Goal: Information Seeking & Learning: Learn about a topic

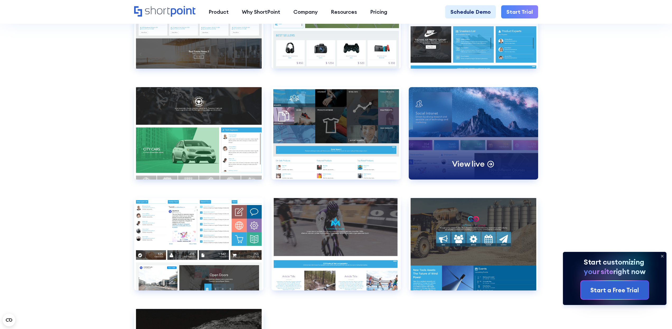
scroll to position [4187, 0]
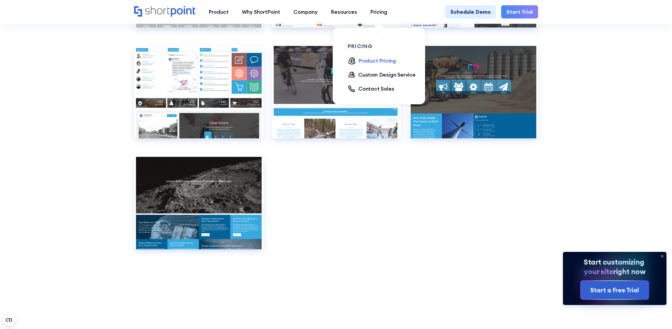
click at [381, 61] on div "Product Pricing" at bounding box center [378, 61] width 38 height 8
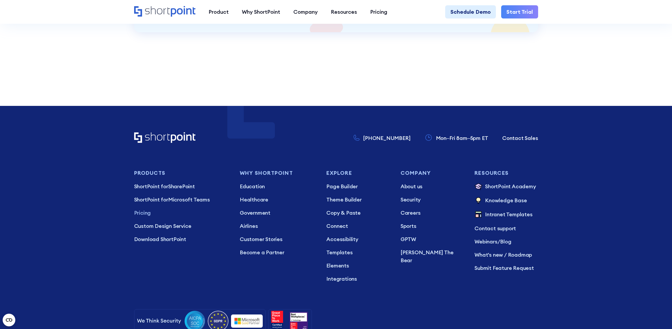
scroll to position [1584, 0]
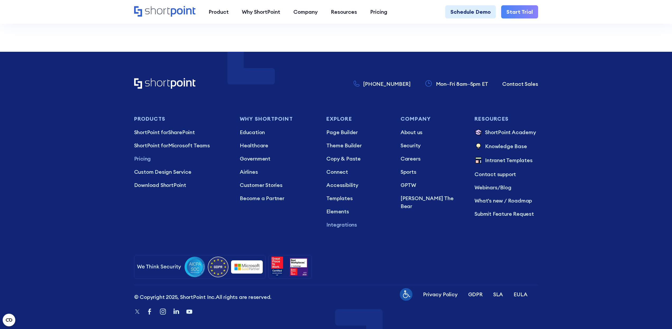
click at [340, 221] on p "Integrations" at bounding box center [358, 225] width 63 height 8
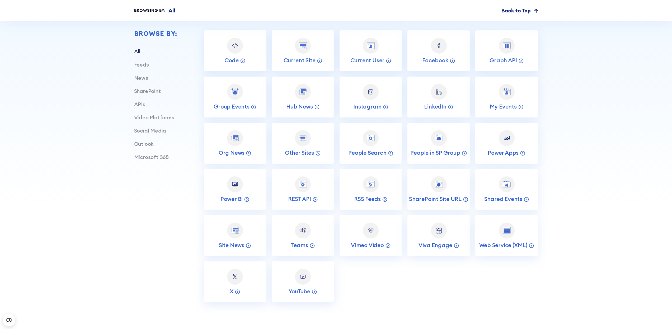
scroll to position [248, 0]
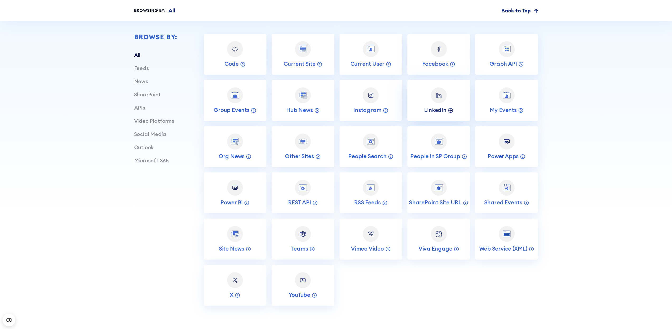
click at [450, 109] on icon at bounding box center [451, 110] width 6 height 6
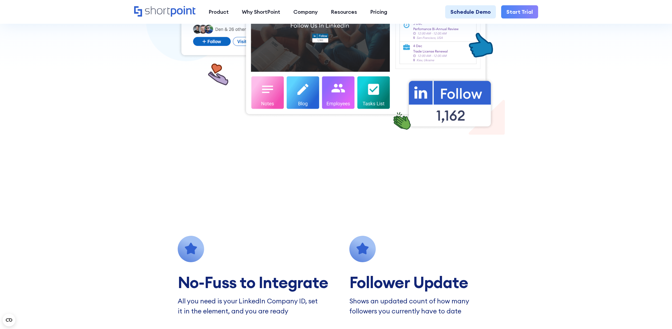
scroll to position [65, 0]
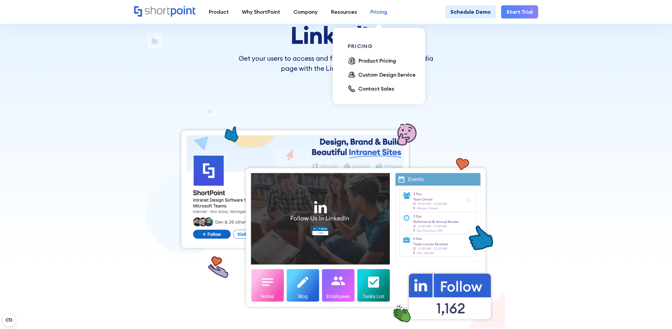
click at [377, 9] on div "Pricing" at bounding box center [378, 12] width 17 height 8
click at [363, 61] on div "Product Pricing" at bounding box center [378, 61] width 38 height 8
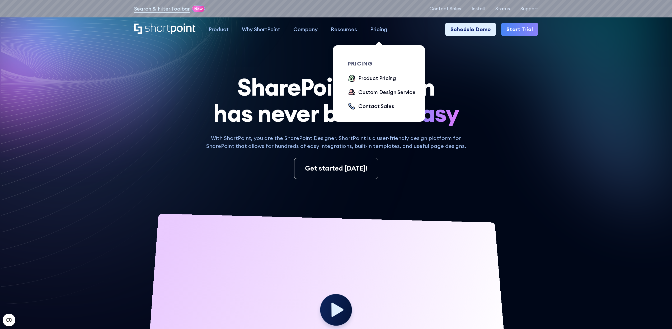
click at [388, 33] on link "Pricing" at bounding box center [379, 29] width 30 height 13
click at [377, 76] on div "Product Pricing" at bounding box center [378, 78] width 38 height 8
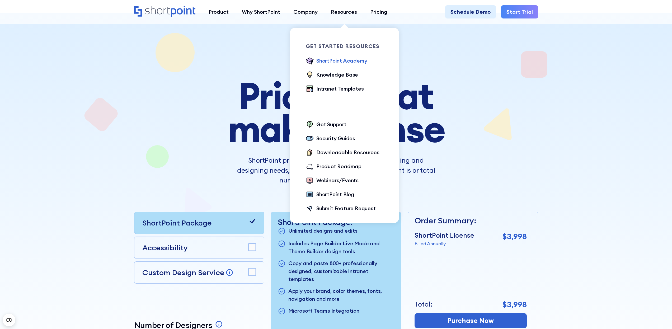
click at [328, 60] on div "ShortPoint Academy" at bounding box center [342, 61] width 51 height 8
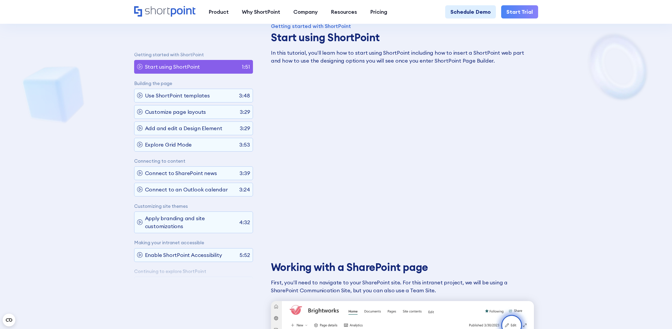
scroll to position [359, 0]
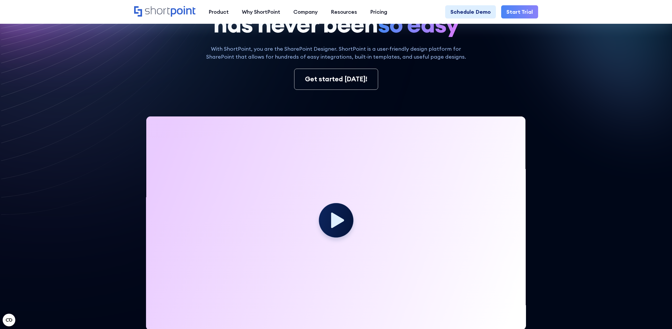
scroll to position [178, 0]
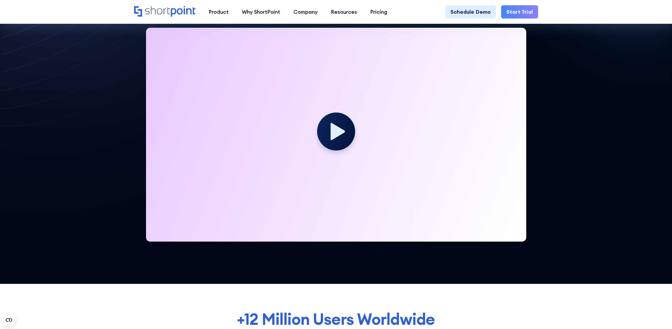
click at [335, 131] on icon at bounding box center [338, 131] width 14 height 17
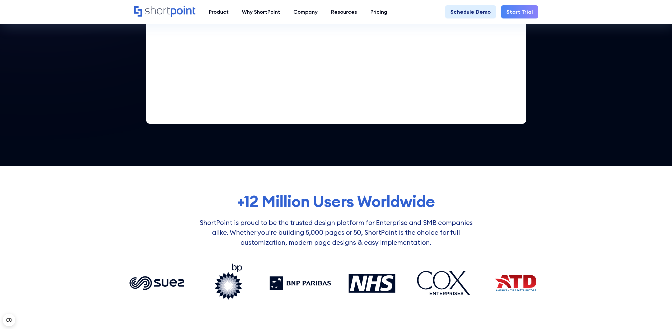
scroll to position [129, 0]
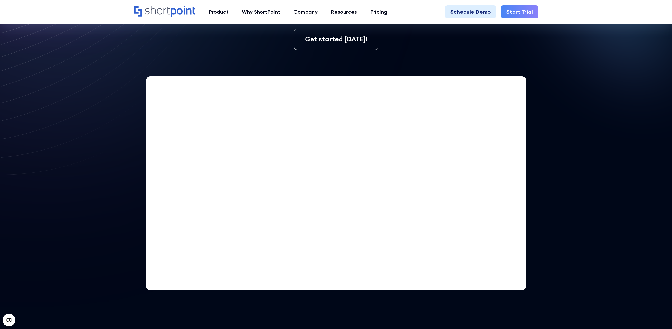
click at [123, 54] on icon at bounding box center [222, 94] width 444 height 429
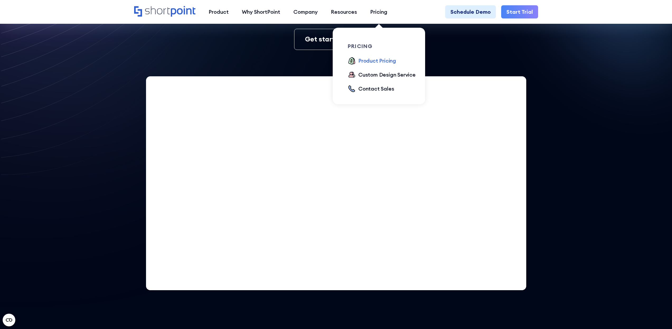
click at [369, 64] on div "Product Pricing" at bounding box center [378, 61] width 38 height 8
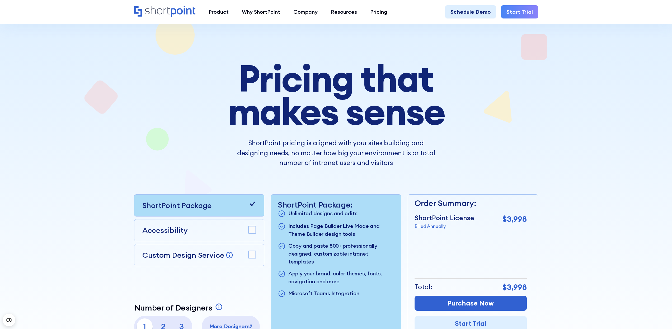
scroll to position [47, 0]
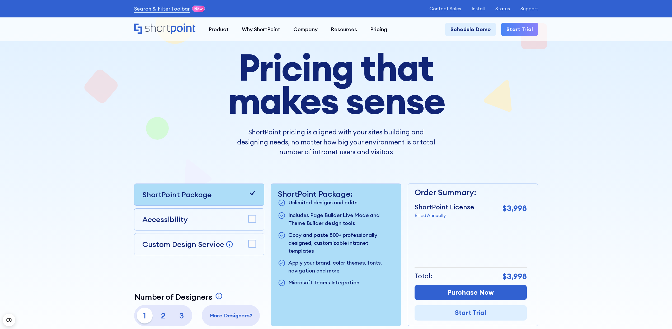
scroll to position [52, 0]
